Goal: Task Accomplishment & Management: Manage account settings

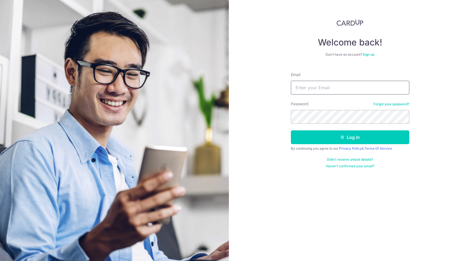
type input "[EMAIL_ADDRESS][DOMAIN_NAME]"
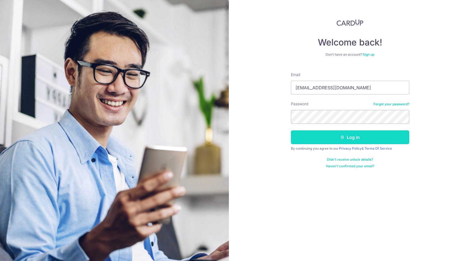
click at [337, 142] on button "Log in" at bounding box center [350, 137] width 118 height 14
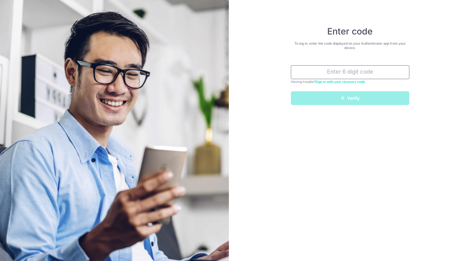
click at [350, 76] on input "text" at bounding box center [350, 72] width 118 height 14
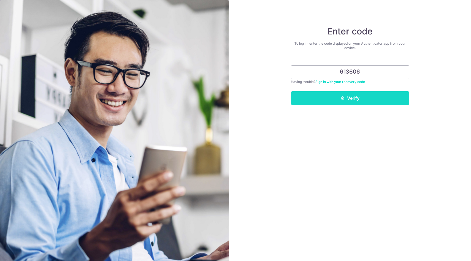
type input "613606"
click at [362, 96] on button "Verify" at bounding box center [350, 98] width 118 height 14
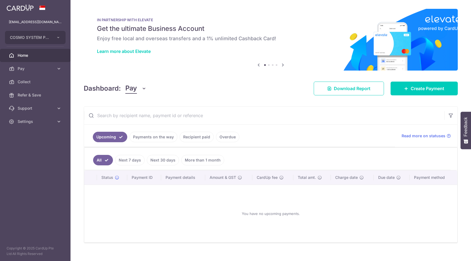
click at [191, 139] on link "Recipient paid" at bounding box center [197, 137] width 34 height 10
